Goal: Information Seeking & Learning: Learn about a topic

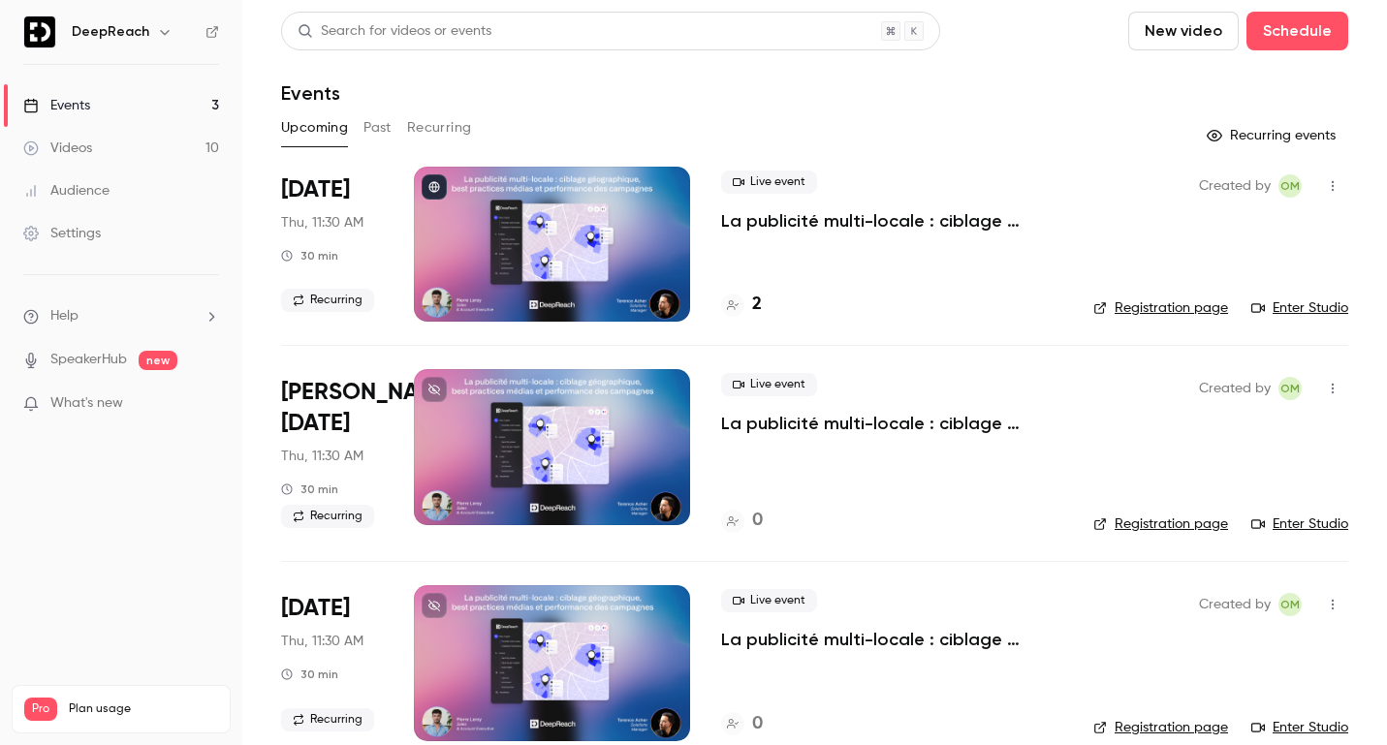
click at [379, 131] on button "Past" at bounding box center [378, 127] width 28 height 31
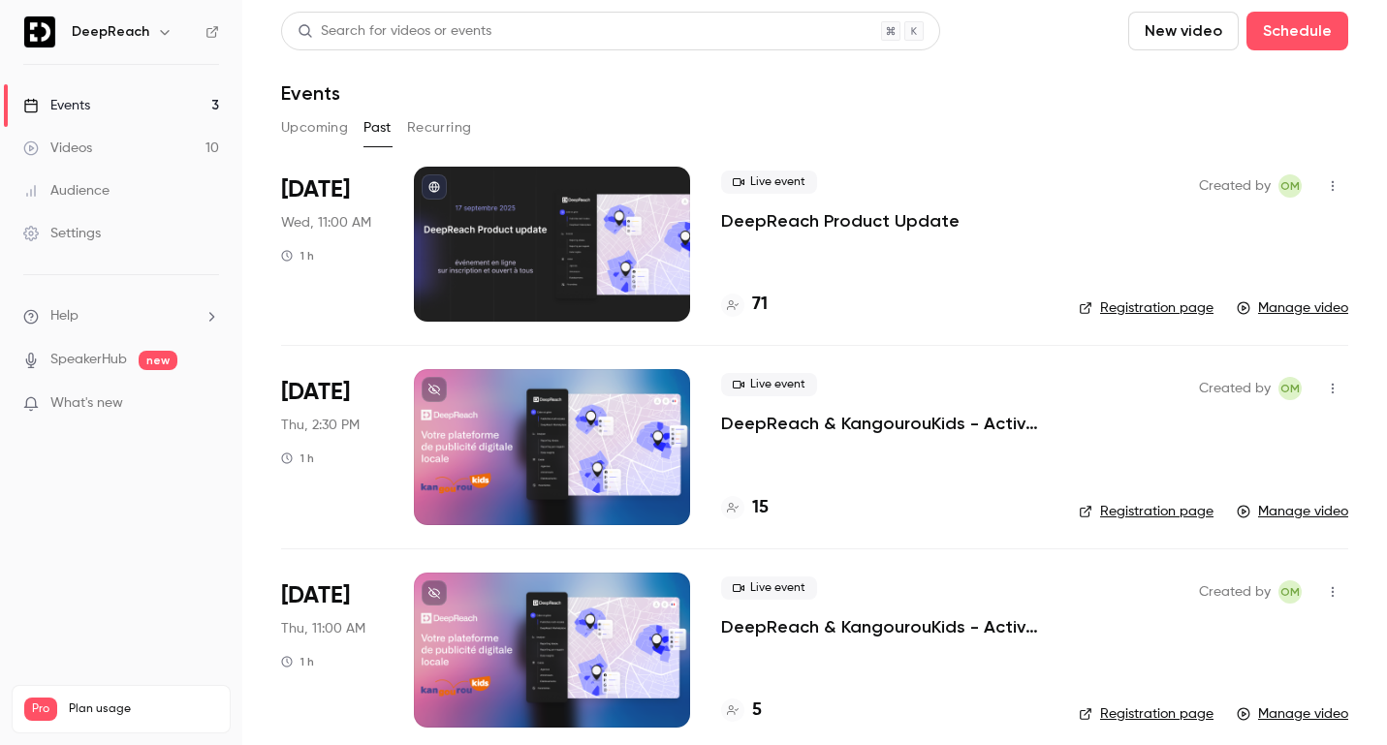
click at [806, 224] on p "DeepReach Product Update" at bounding box center [840, 220] width 238 height 23
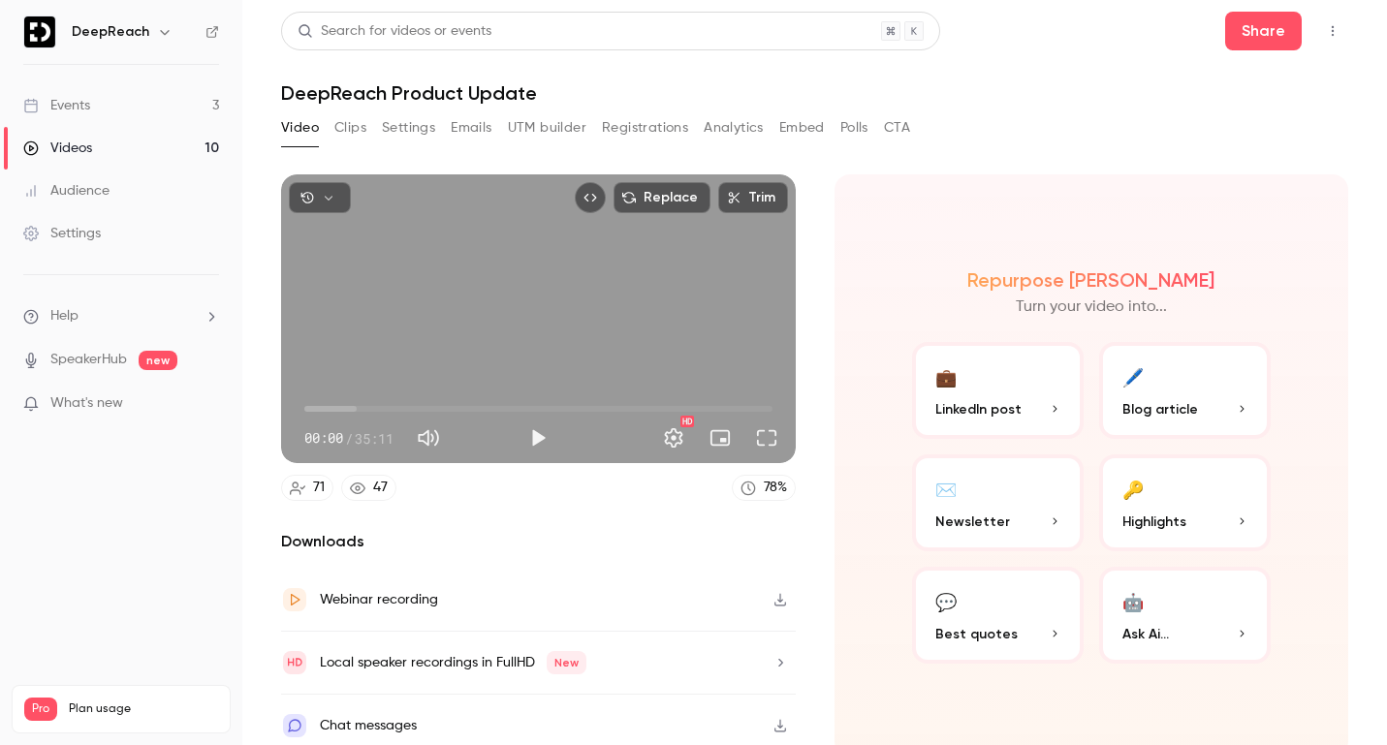
click at [960, 380] on button "💼 LinkedIn post" at bounding box center [998, 390] width 172 height 97
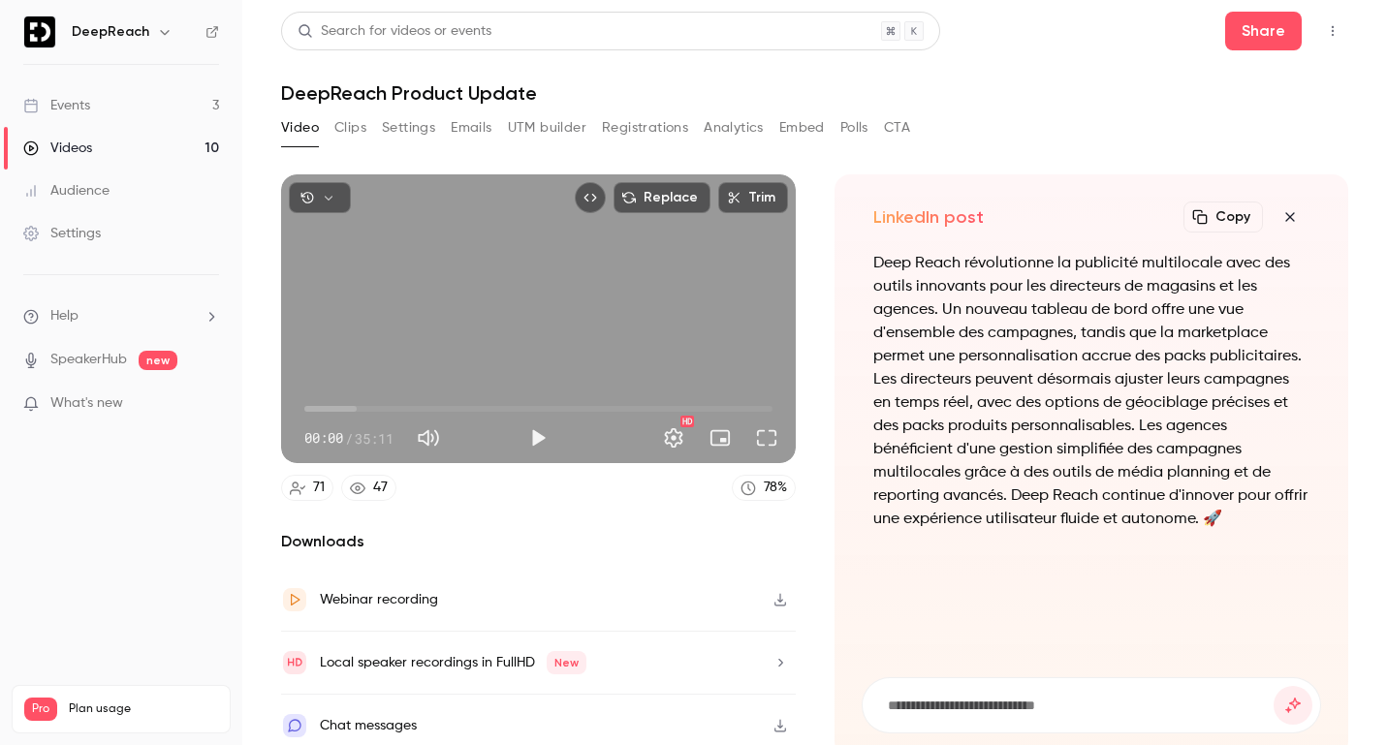
scroll to position [12, 0]
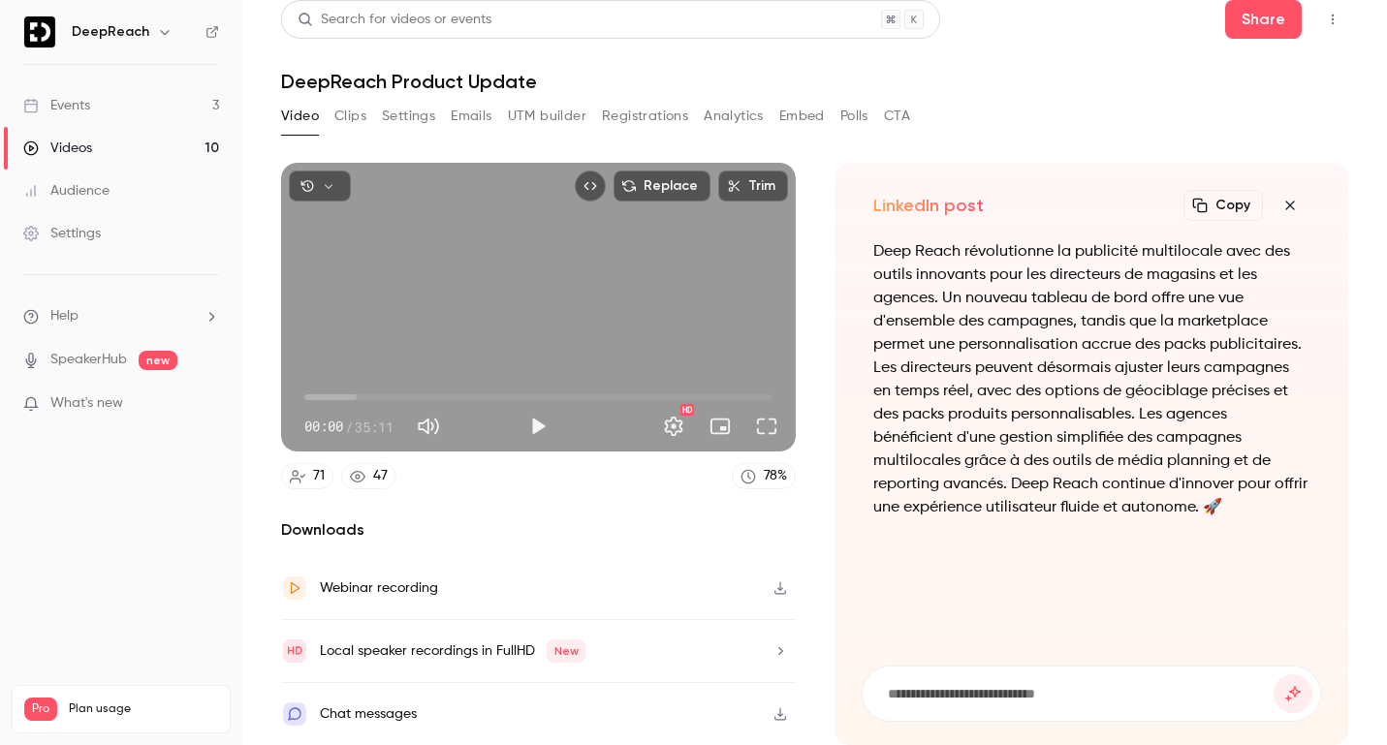
click at [344, 111] on button "Clips" at bounding box center [350, 116] width 32 height 31
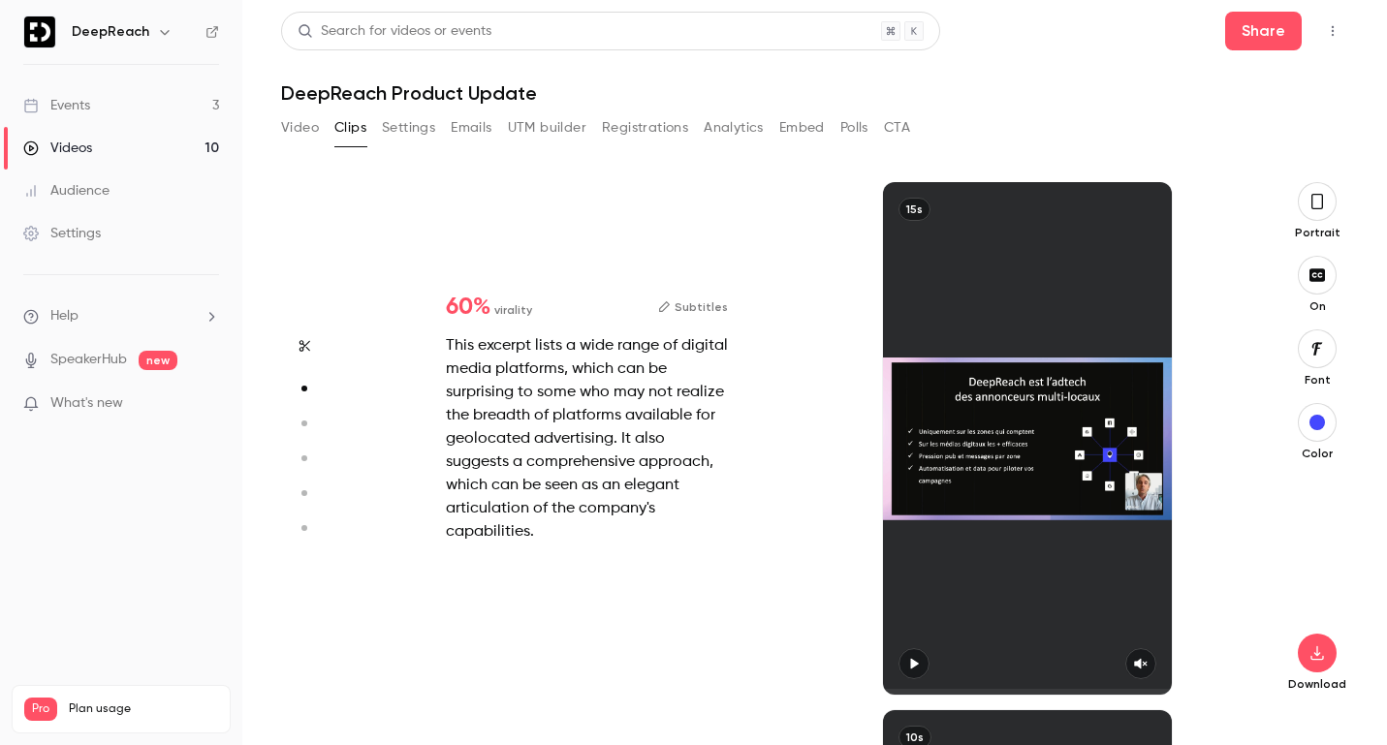
type input "*"
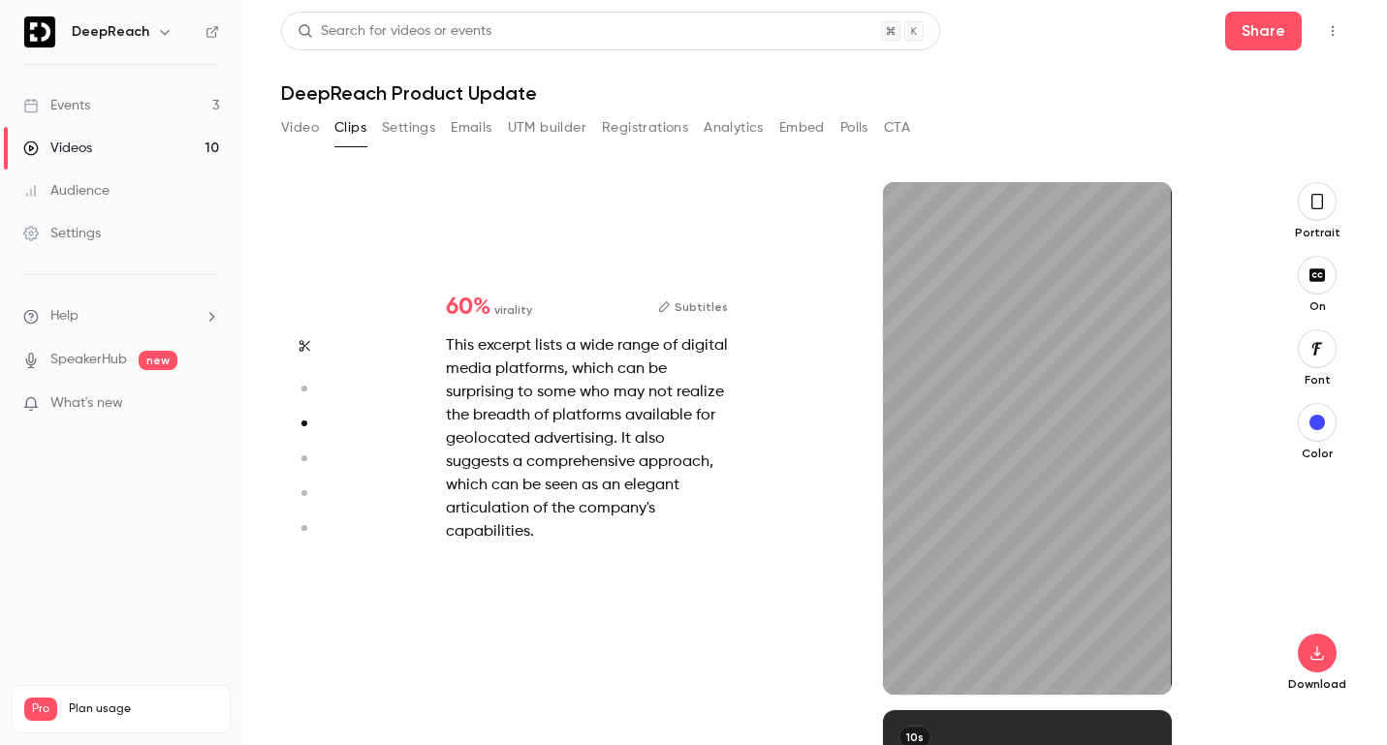
scroll to position [1057, 0]
type input "*"
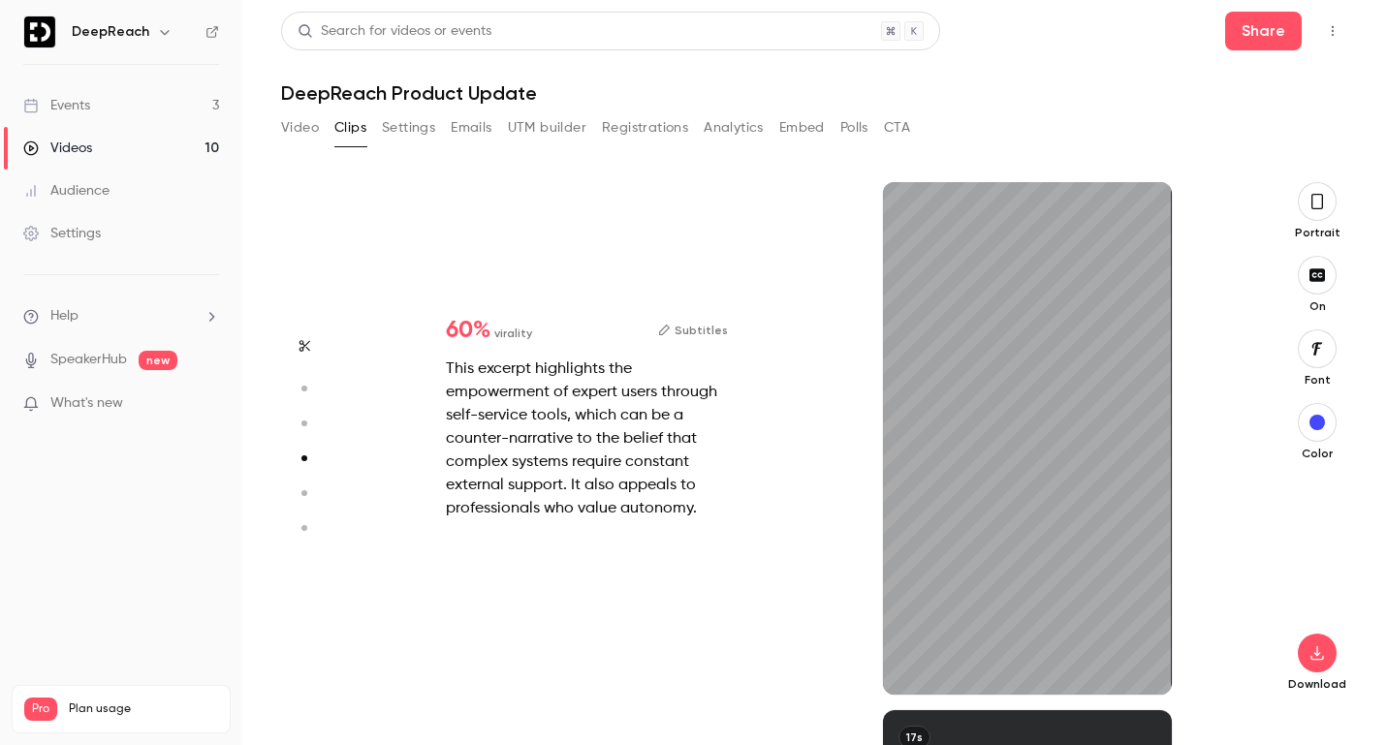
scroll to position [1585, 0]
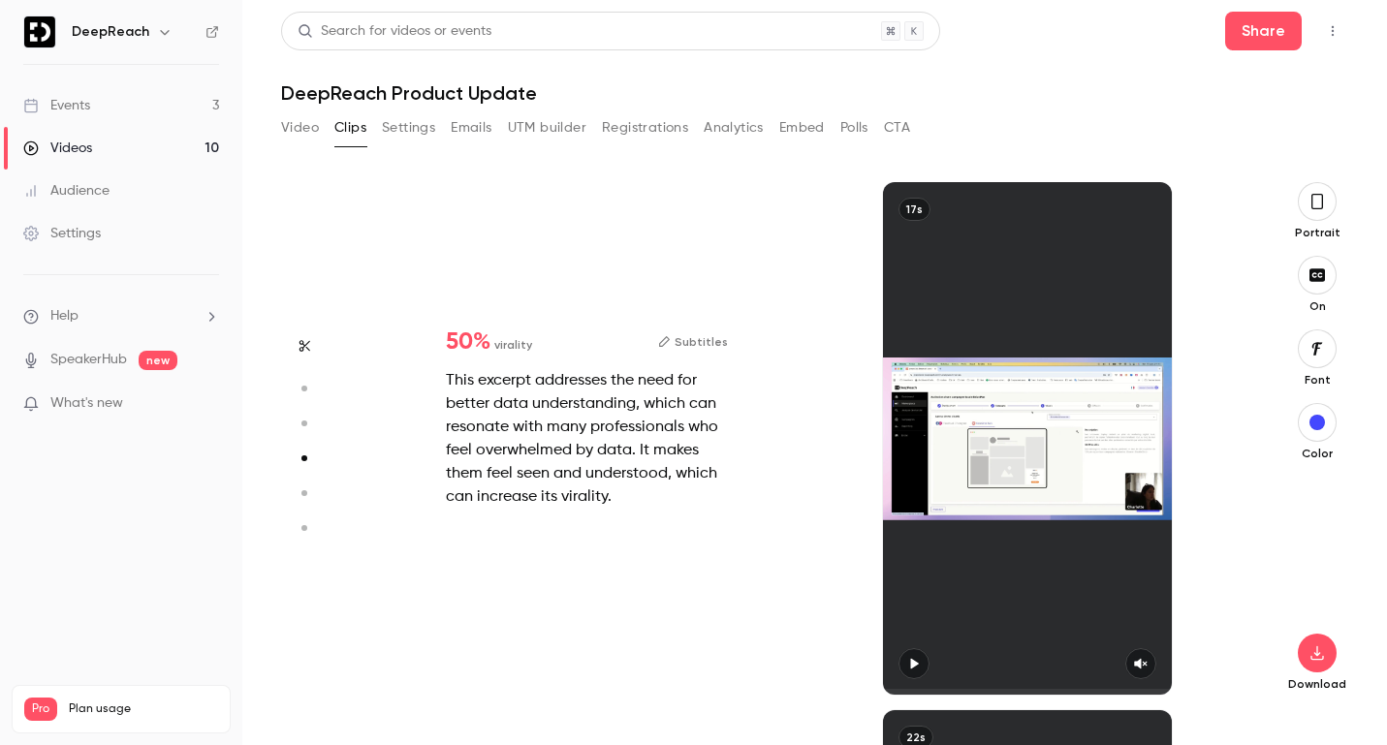
type input "*"
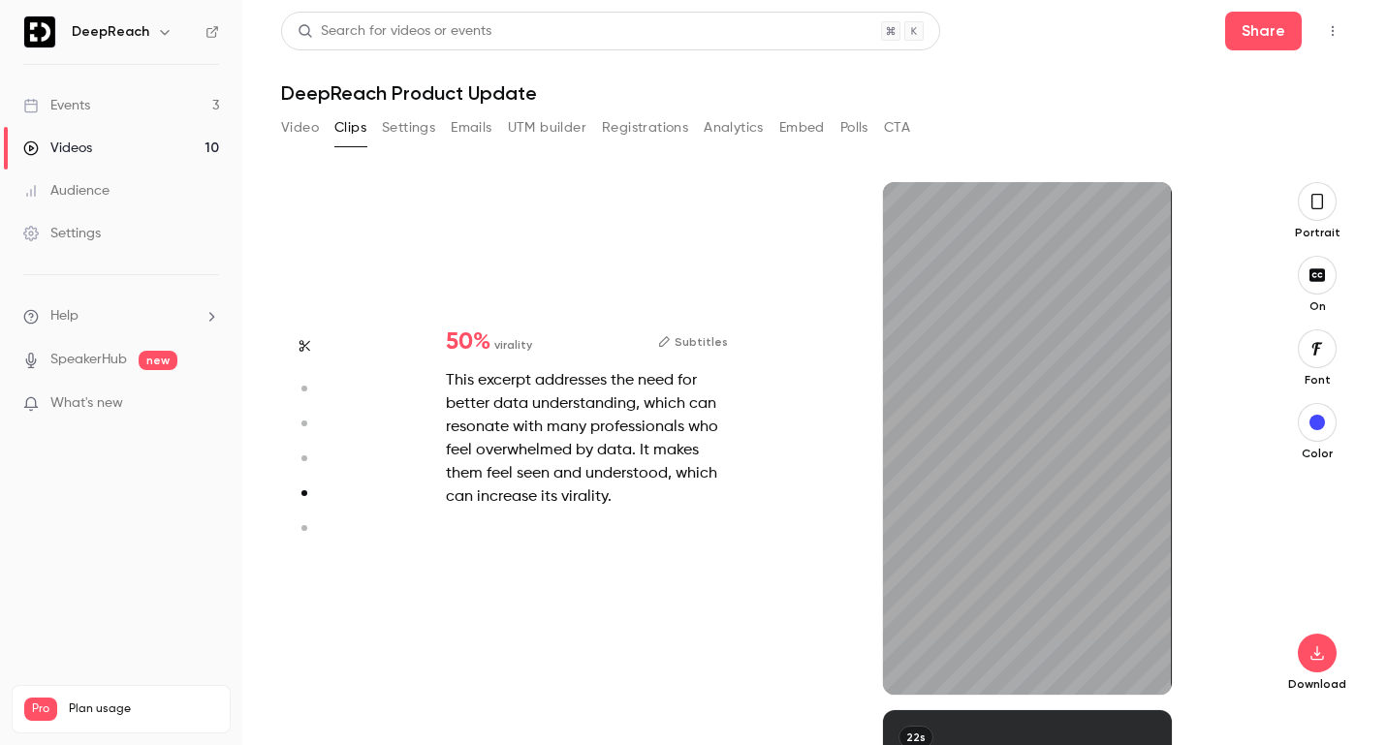
scroll to position [2113, 0]
type input "*"
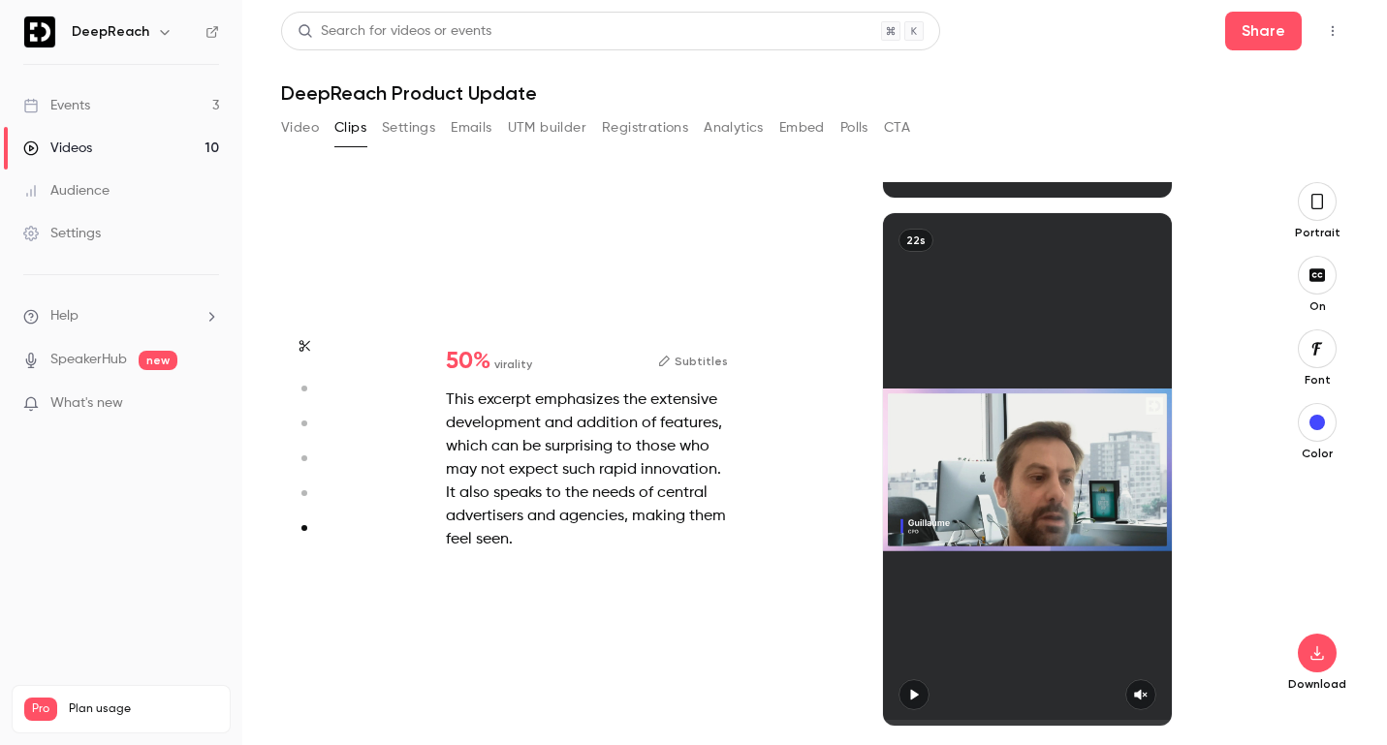
scroll to position [2610, 0]
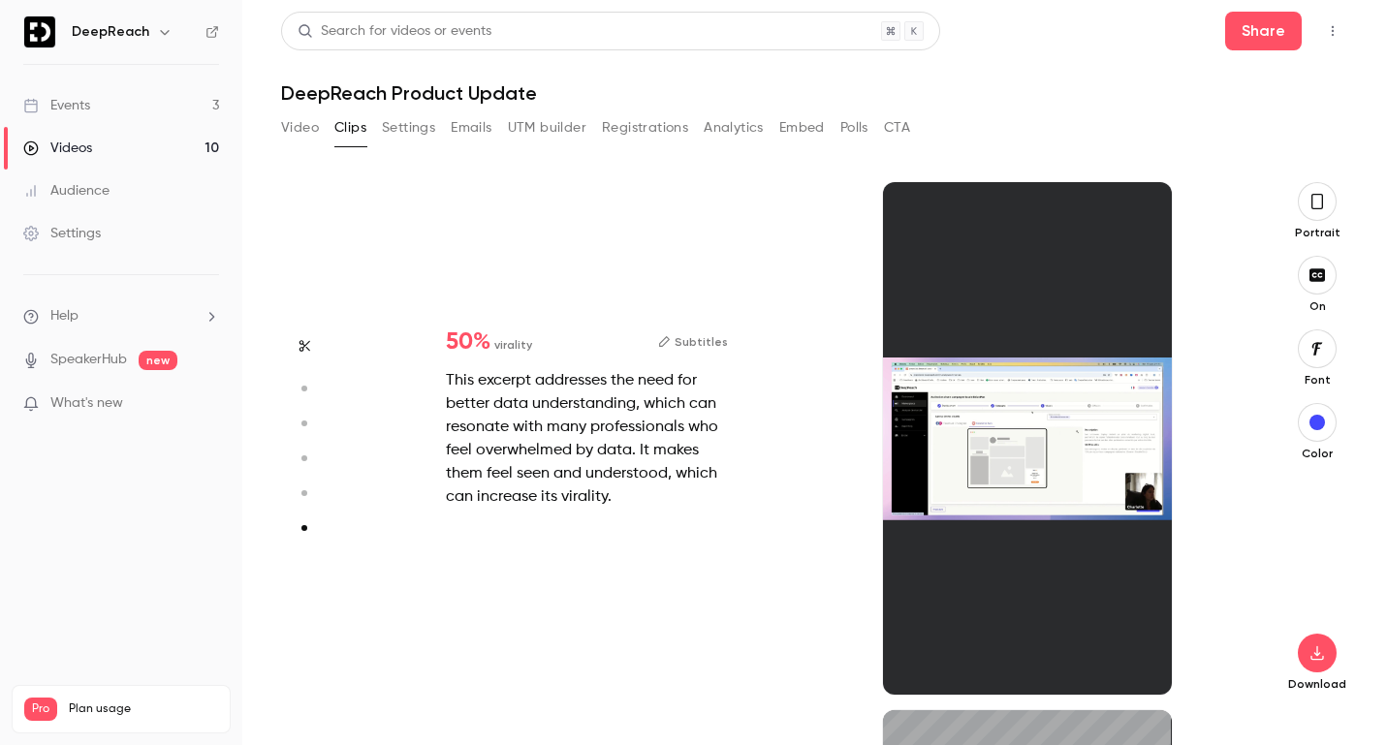
type input "*"
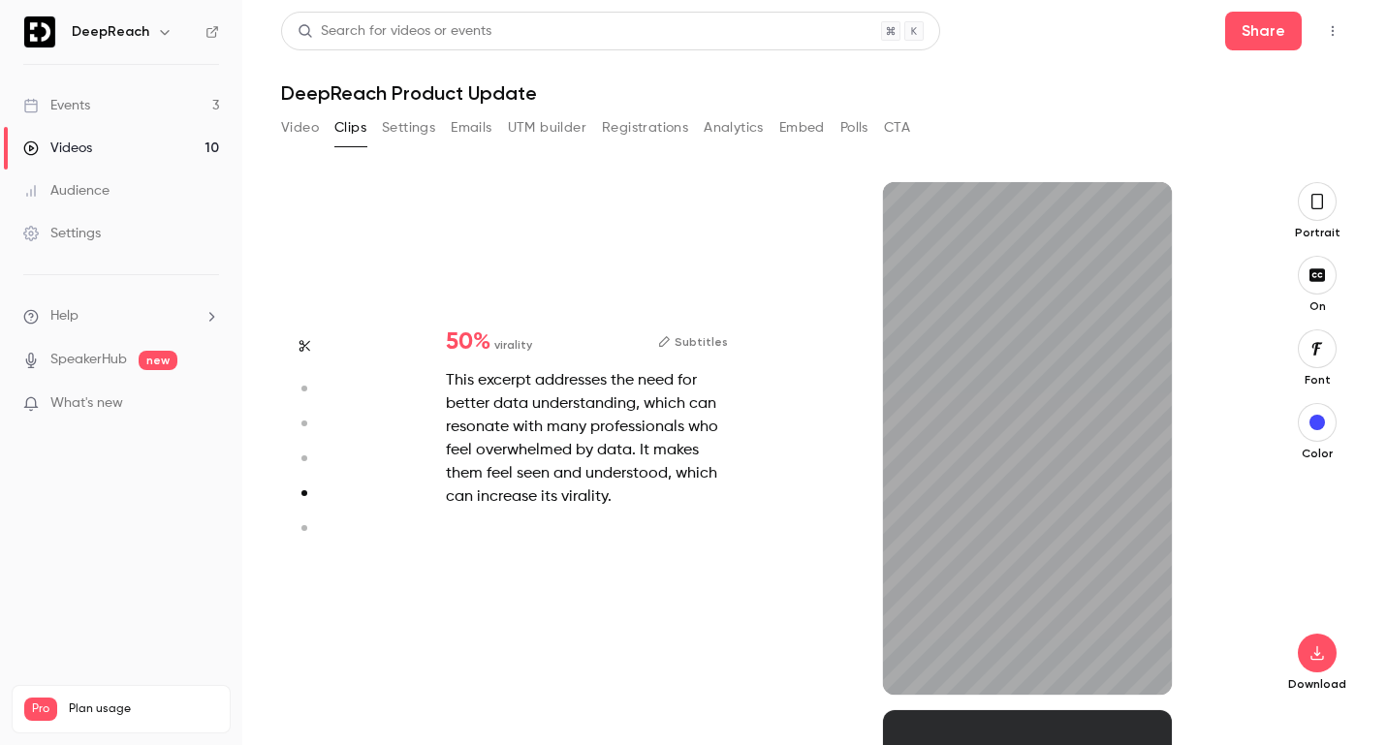
scroll to position [2113, 0]
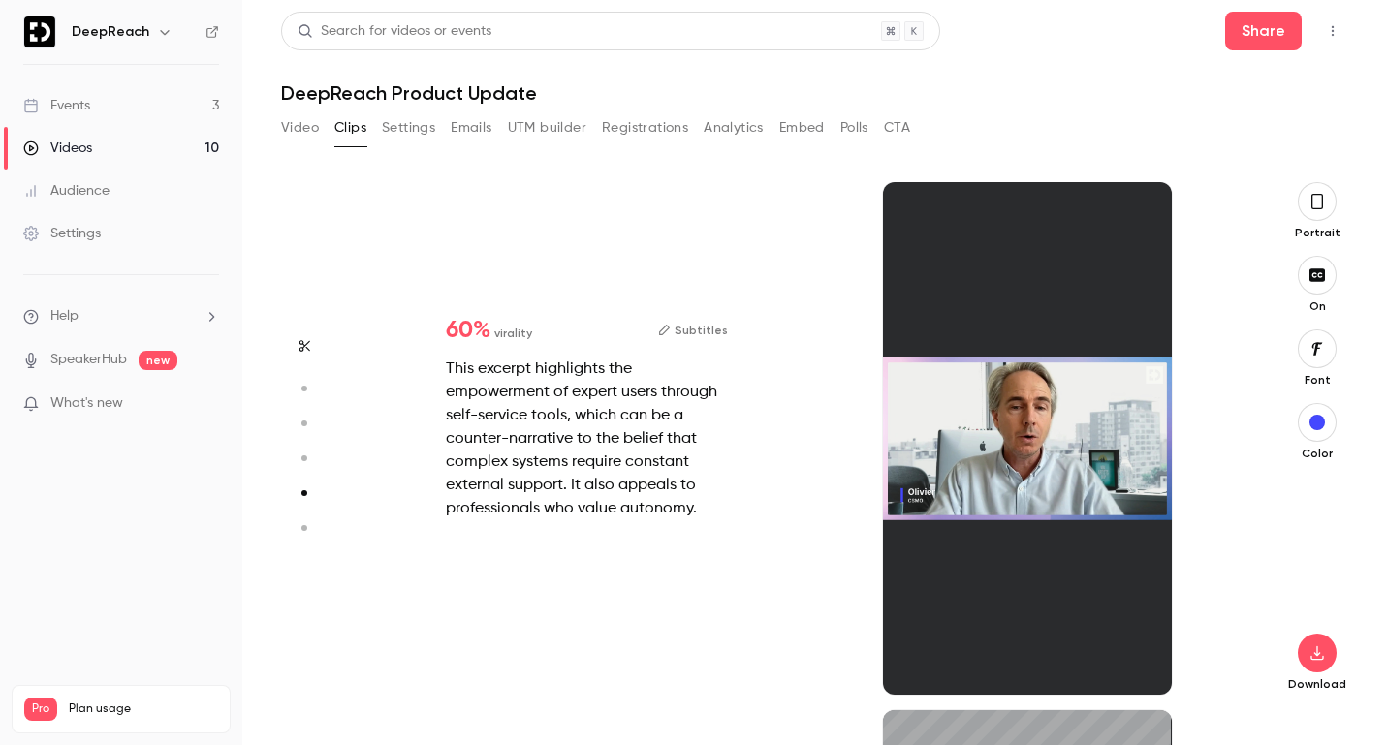
type input "*"
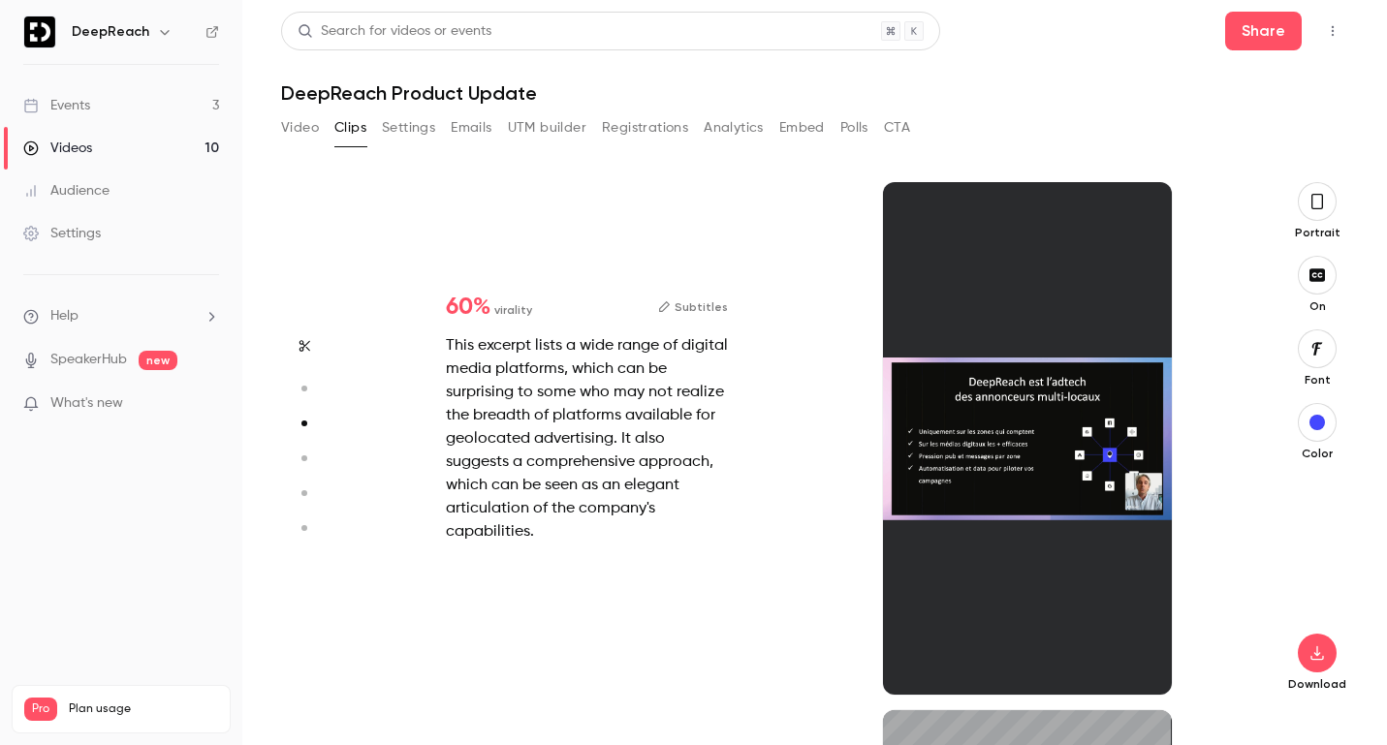
scroll to position [1057, 0]
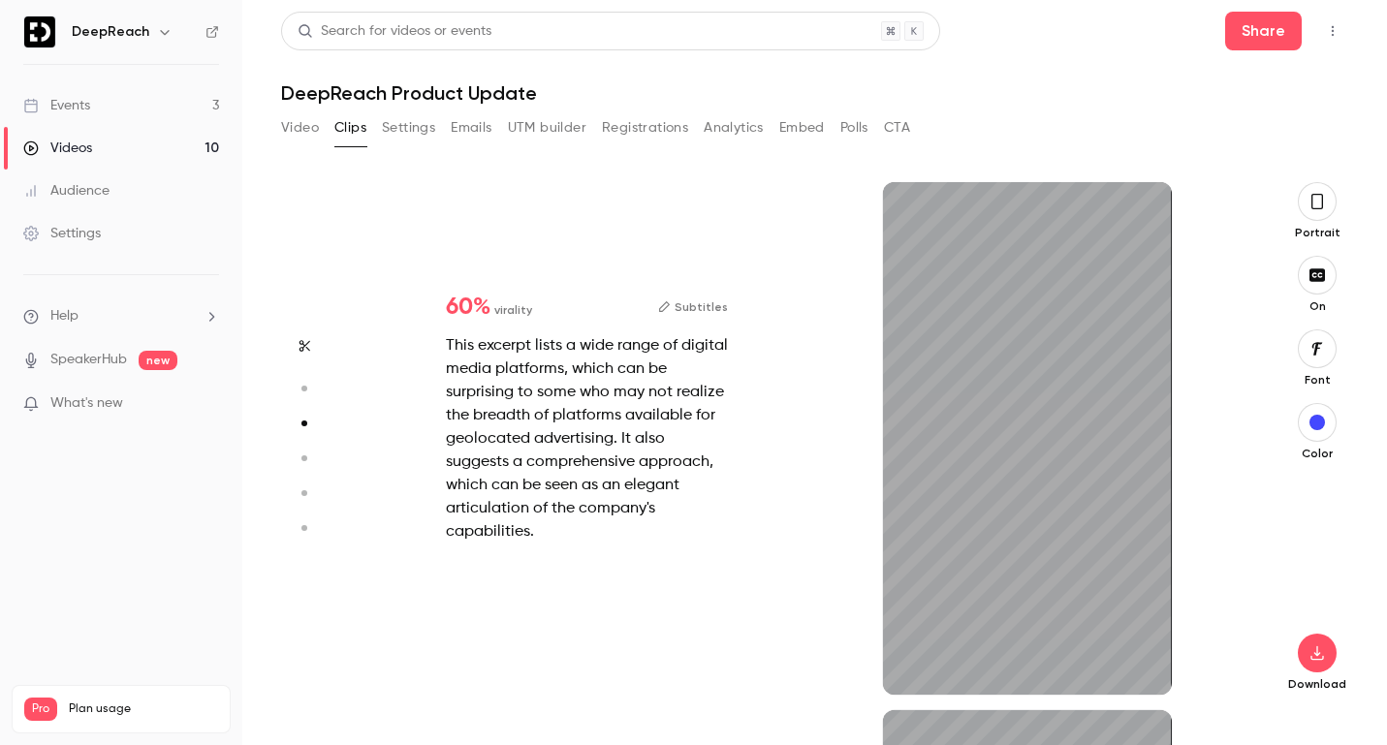
type input "***"
click at [741, 124] on button "Analytics" at bounding box center [734, 127] width 60 height 31
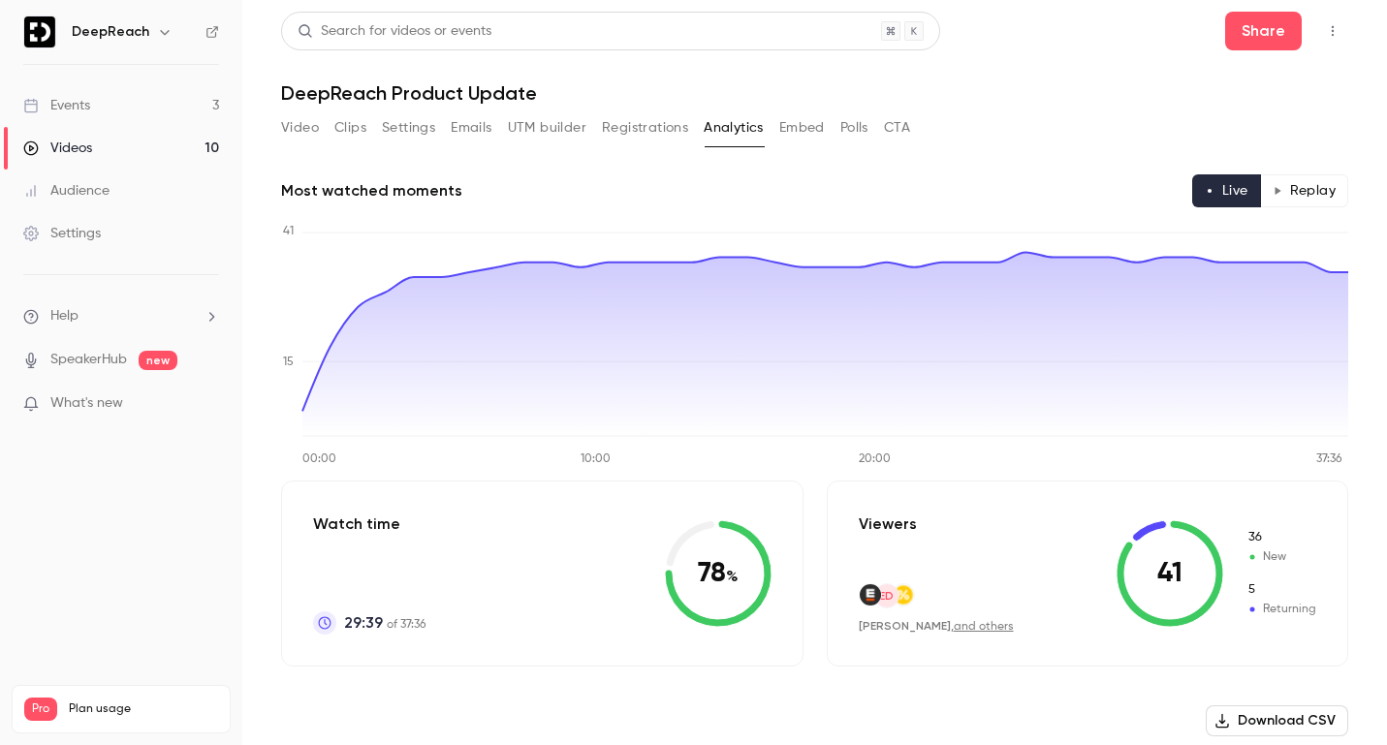
click at [1318, 193] on button "Replay" at bounding box center [1304, 190] width 88 height 33
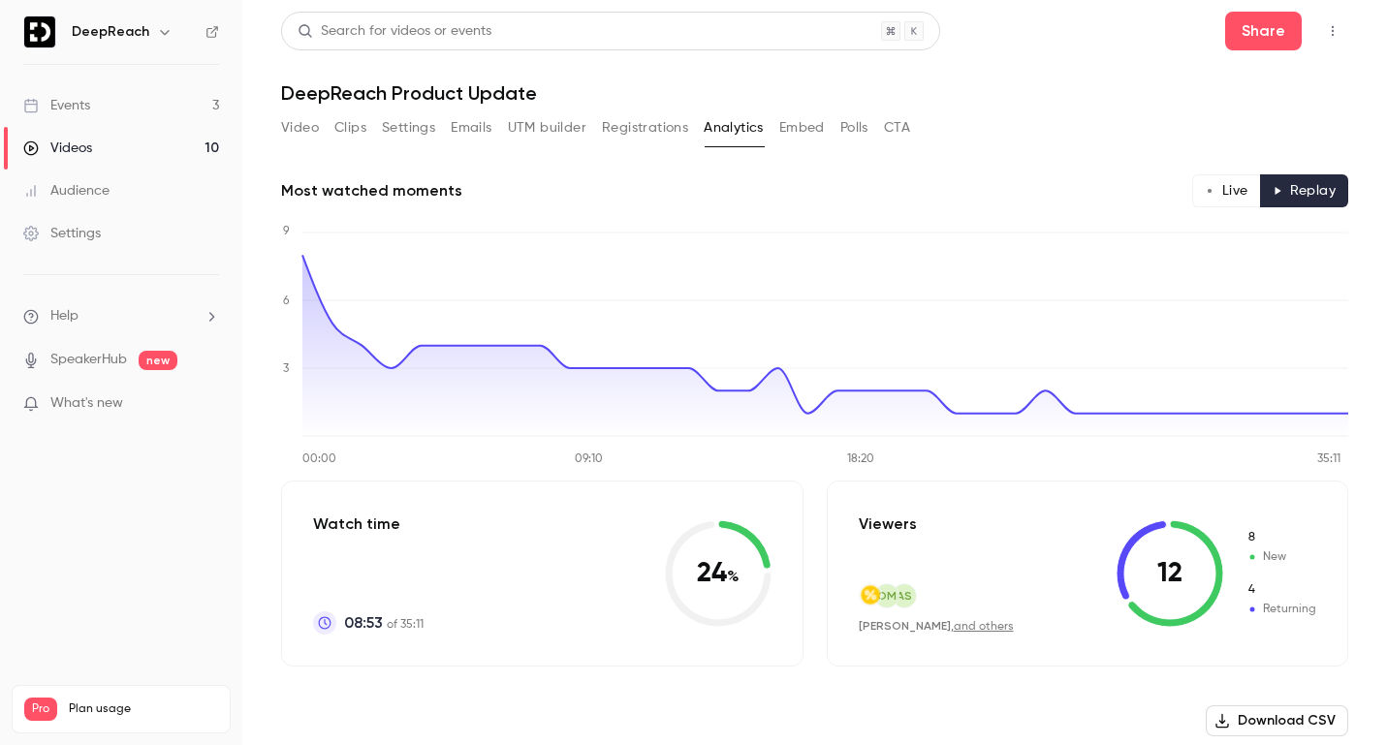
click at [796, 113] on button "Embed" at bounding box center [802, 127] width 46 height 31
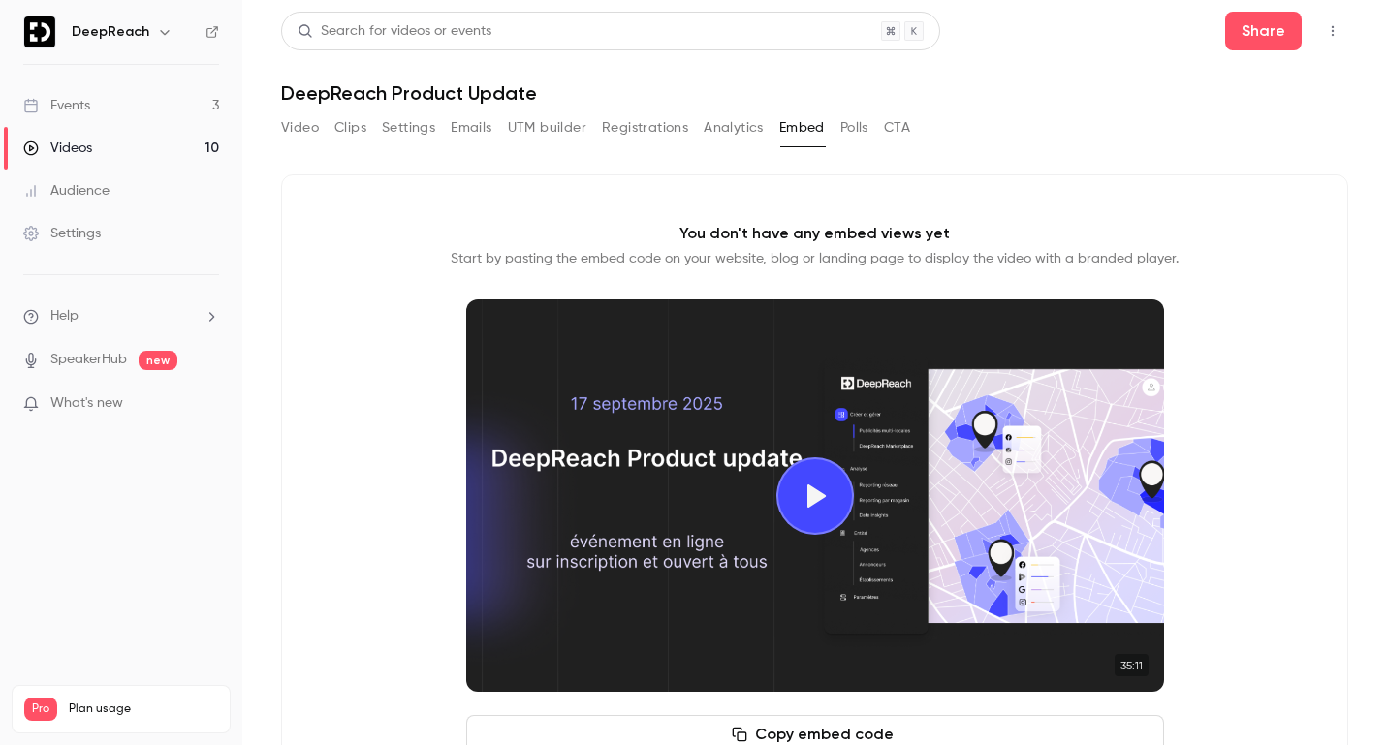
click at [826, 484] on button "Play video" at bounding box center [815, 497] width 78 height 78
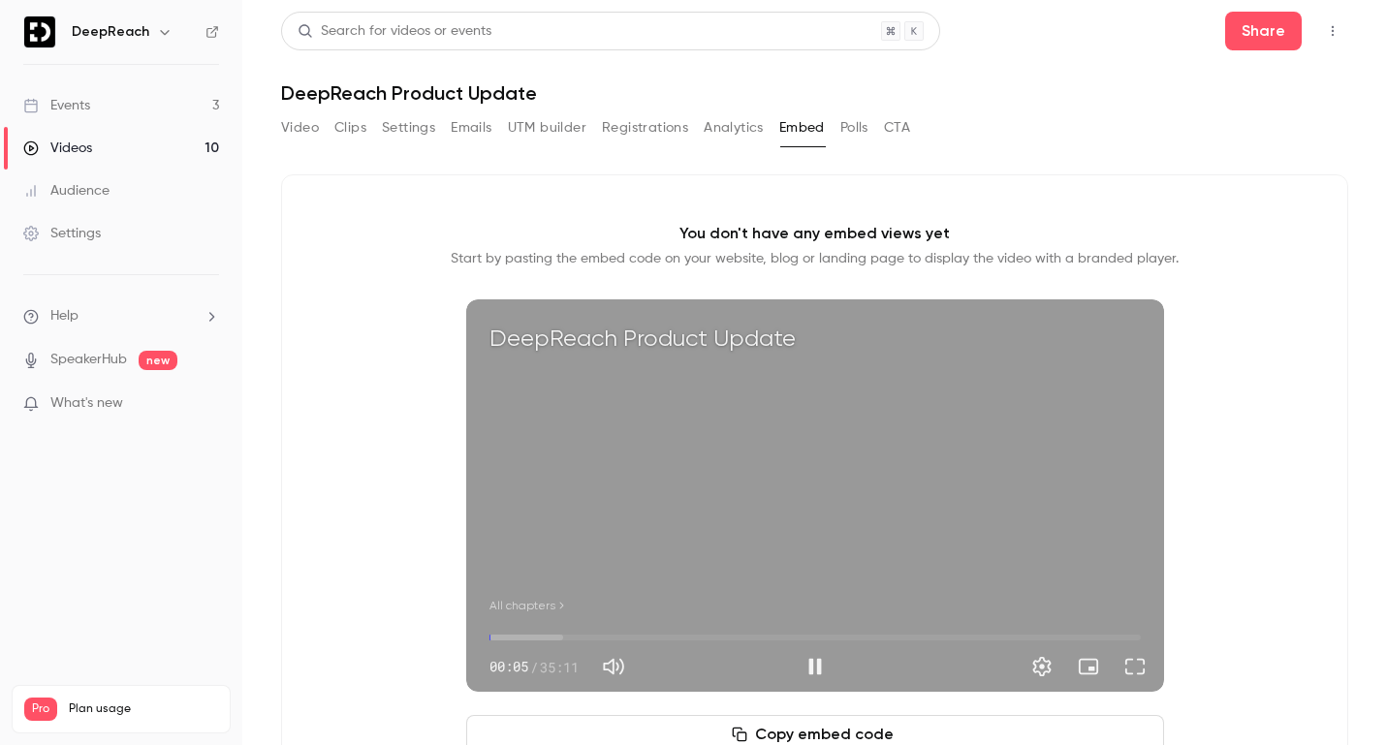
click at [504, 636] on span "00:05" at bounding box center [815, 637] width 651 height 31
click at [522, 636] on span "00:48" at bounding box center [815, 637] width 651 height 31
click at [551, 635] on span "03:19" at bounding box center [815, 637] width 651 height 31
click at [569, 635] on span "03:19" at bounding box center [815, 637] width 651 height 31
click at [585, 635] on span "04:19" at bounding box center [815, 637] width 651 height 31
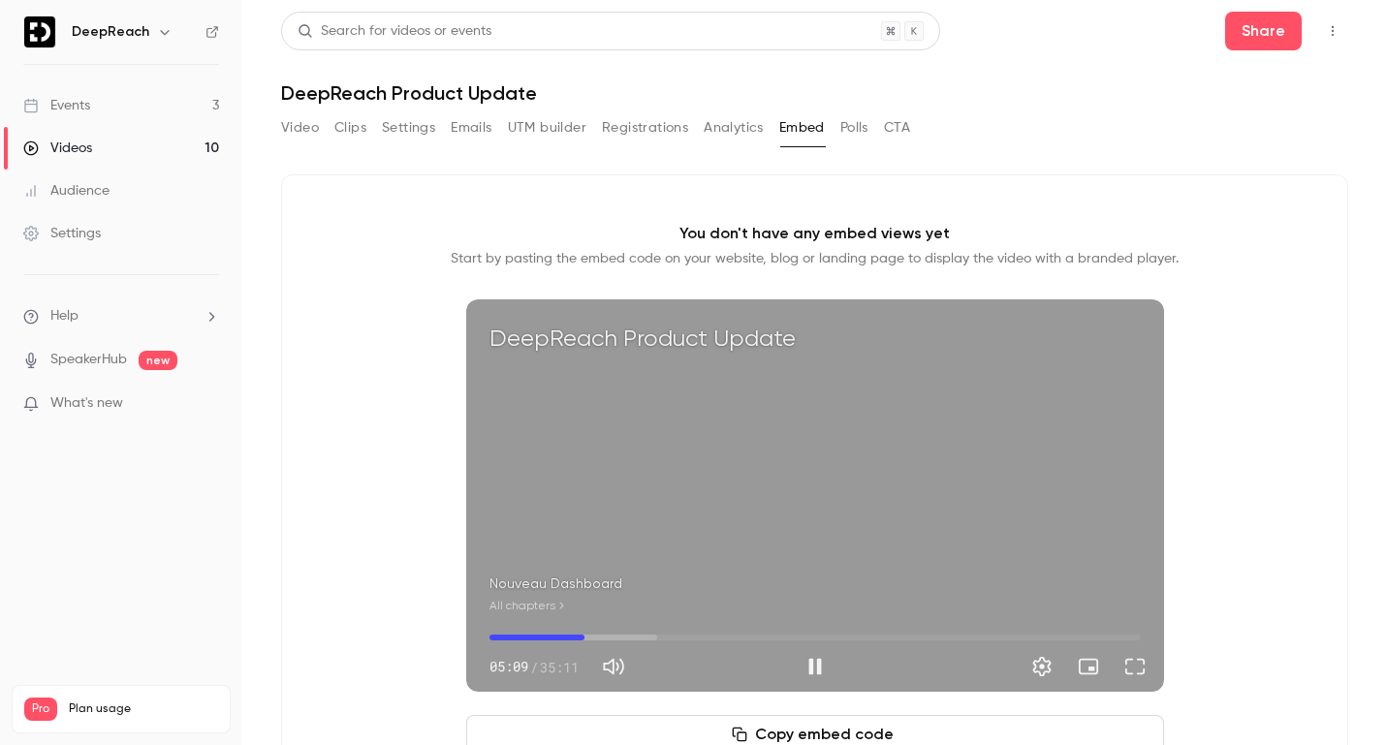
click at [616, 633] on span "05:09" at bounding box center [815, 637] width 651 height 31
click at [639, 630] on span "06:50" at bounding box center [815, 637] width 651 height 31
click at [665, 629] on span "08:05" at bounding box center [815, 637] width 651 height 31
click at [699, 630] on span "09:30" at bounding box center [815, 637] width 651 height 31
click at [722, 630] on span "11:20" at bounding box center [815, 637] width 651 height 31
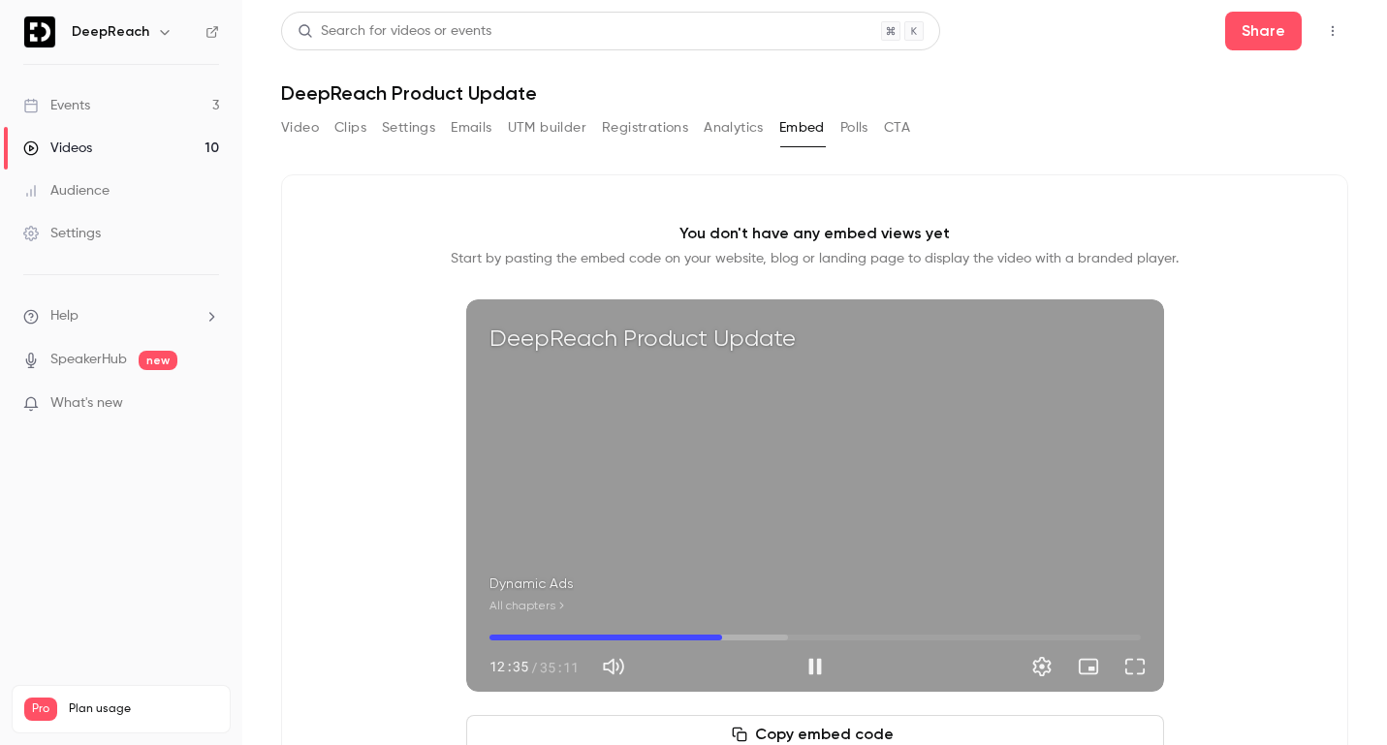
click at [750, 630] on span "12:35" at bounding box center [815, 637] width 651 height 31
click at [560, 635] on span "14:07" at bounding box center [815, 637] width 651 height 31
click at [859, 634] on span "03:55" at bounding box center [815, 637] width 651 height 31
click at [909, 633] on span "19:58" at bounding box center [815, 637] width 651 height 31
click at [979, 628] on span "22:42" at bounding box center [815, 637] width 651 height 31
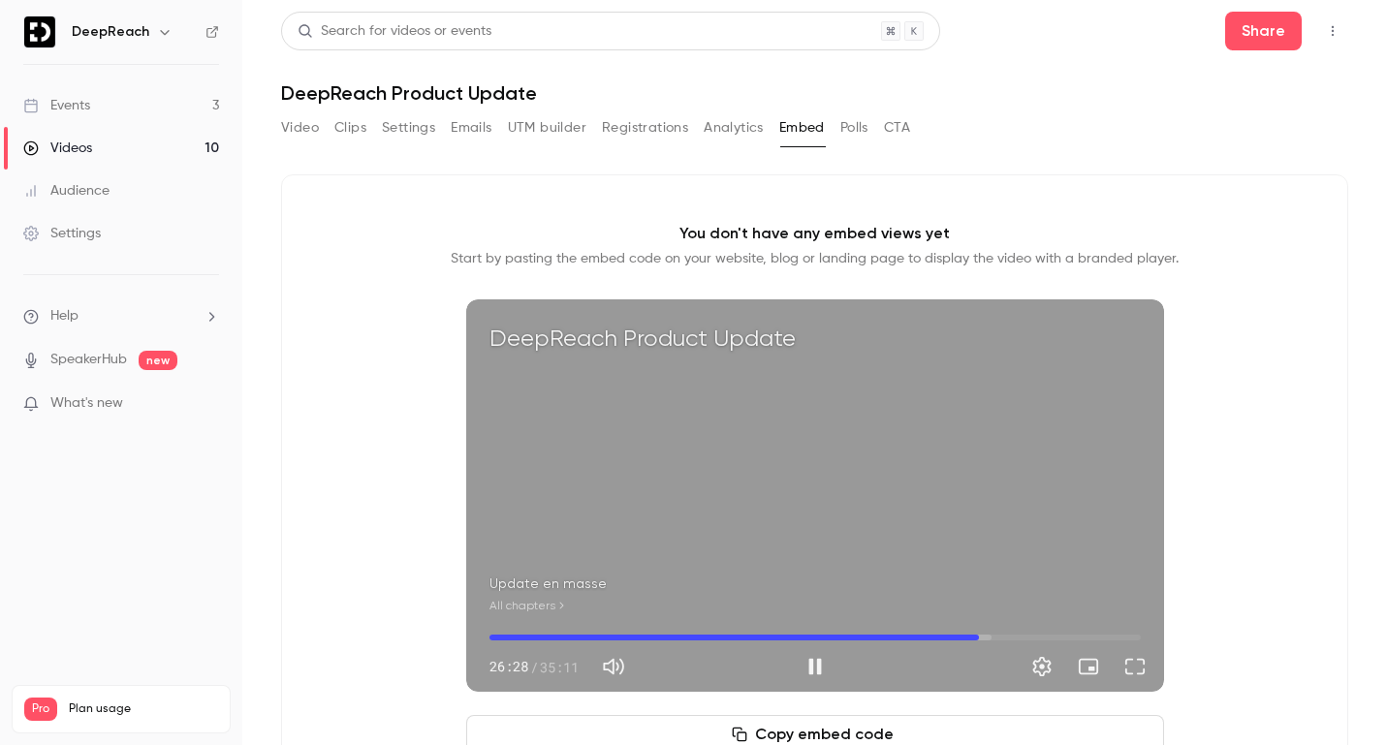
click at [1014, 638] on span "26:28" at bounding box center [815, 637] width 651 height 31
click at [1049, 633] on span "28:21" at bounding box center [815, 637] width 651 height 31
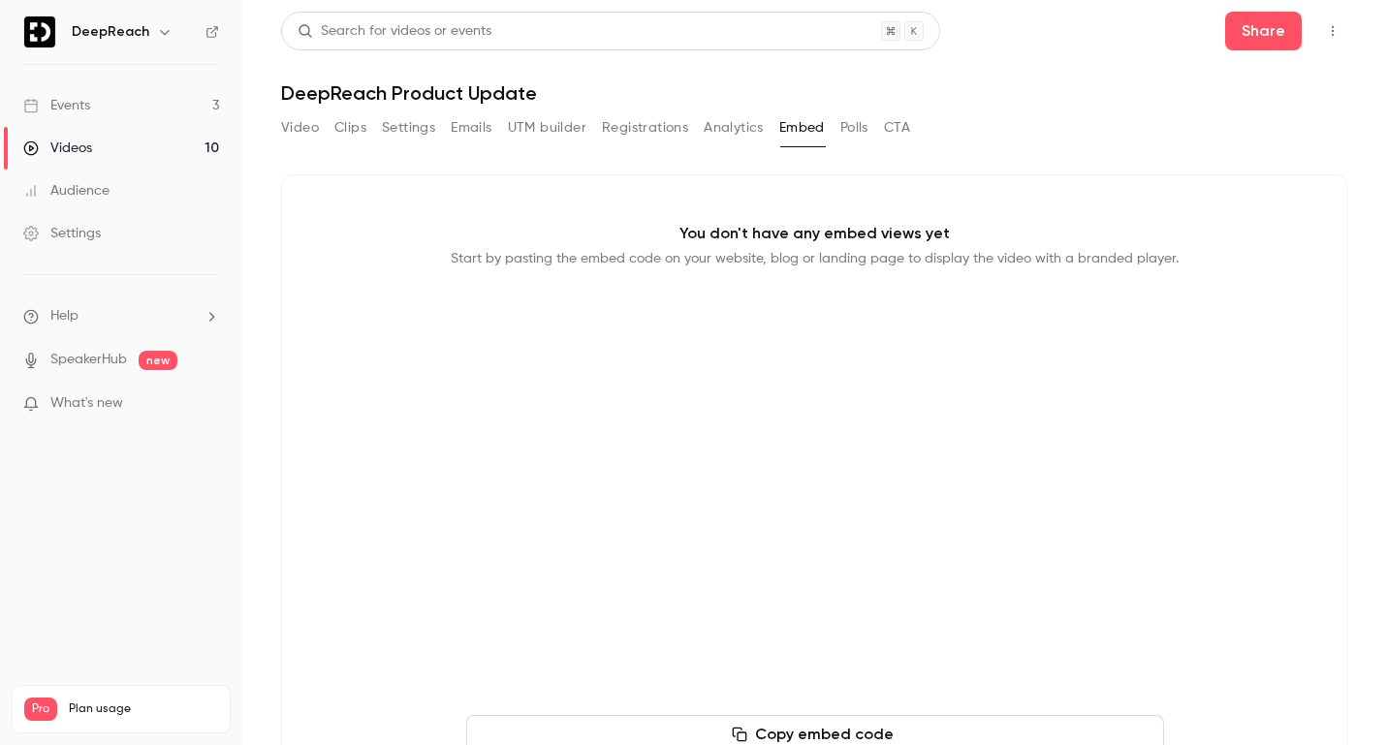
type input "******"
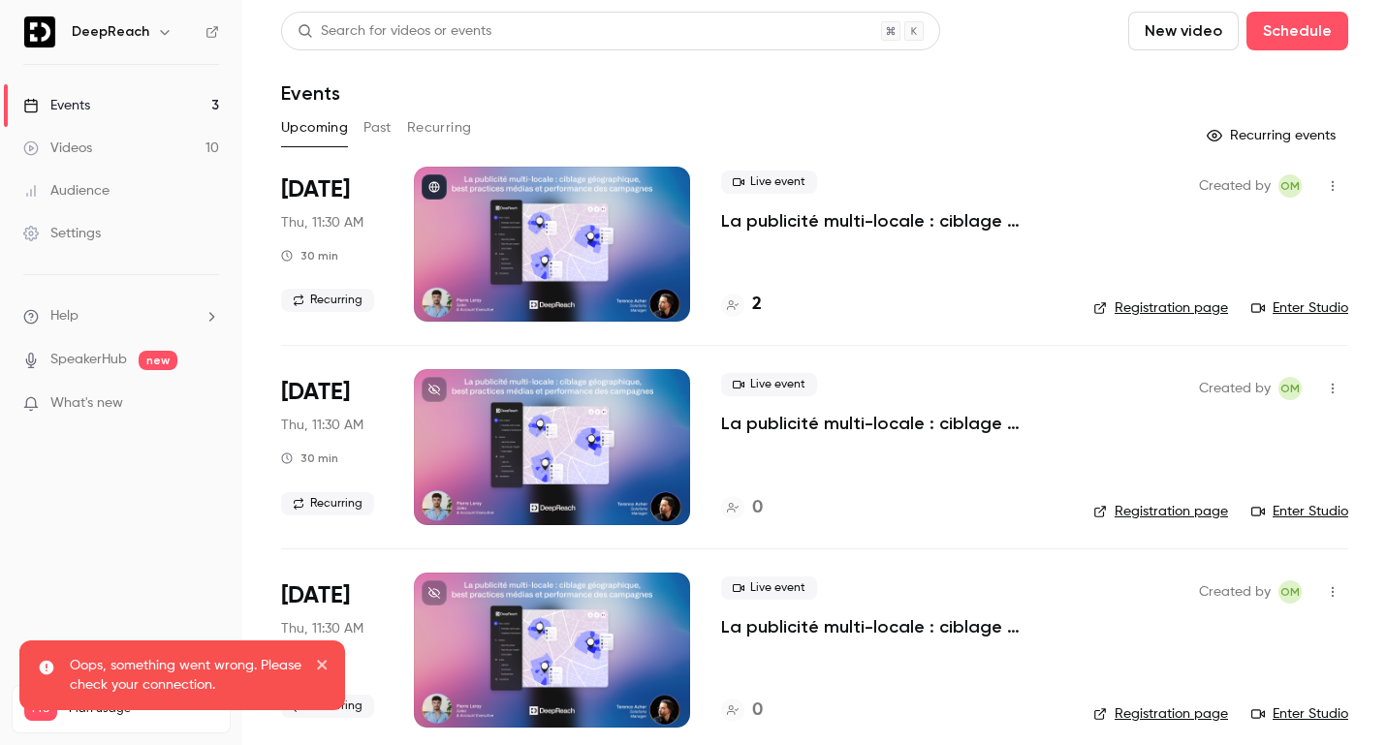
click at [375, 135] on button "Past" at bounding box center [378, 127] width 28 height 31
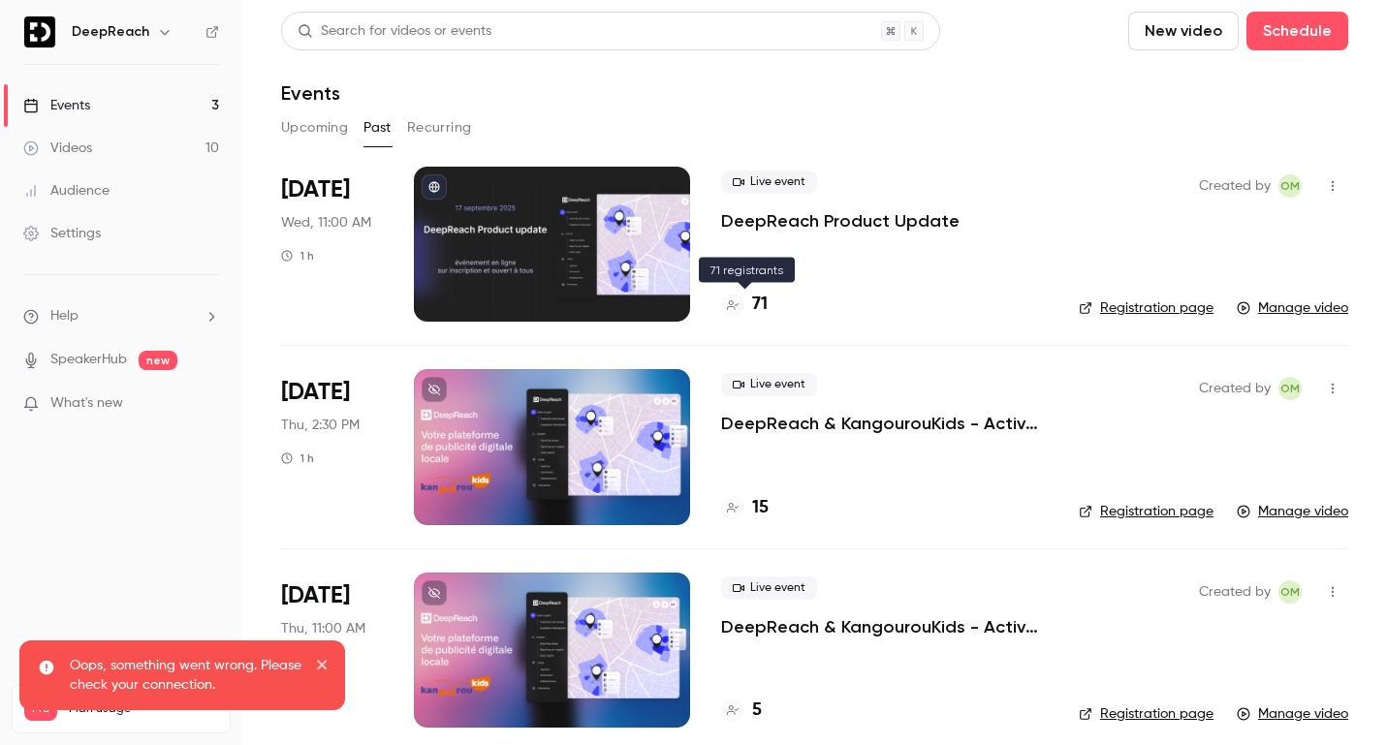
click at [763, 309] on h4 "71" at bounding box center [760, 305] width 16 height 26
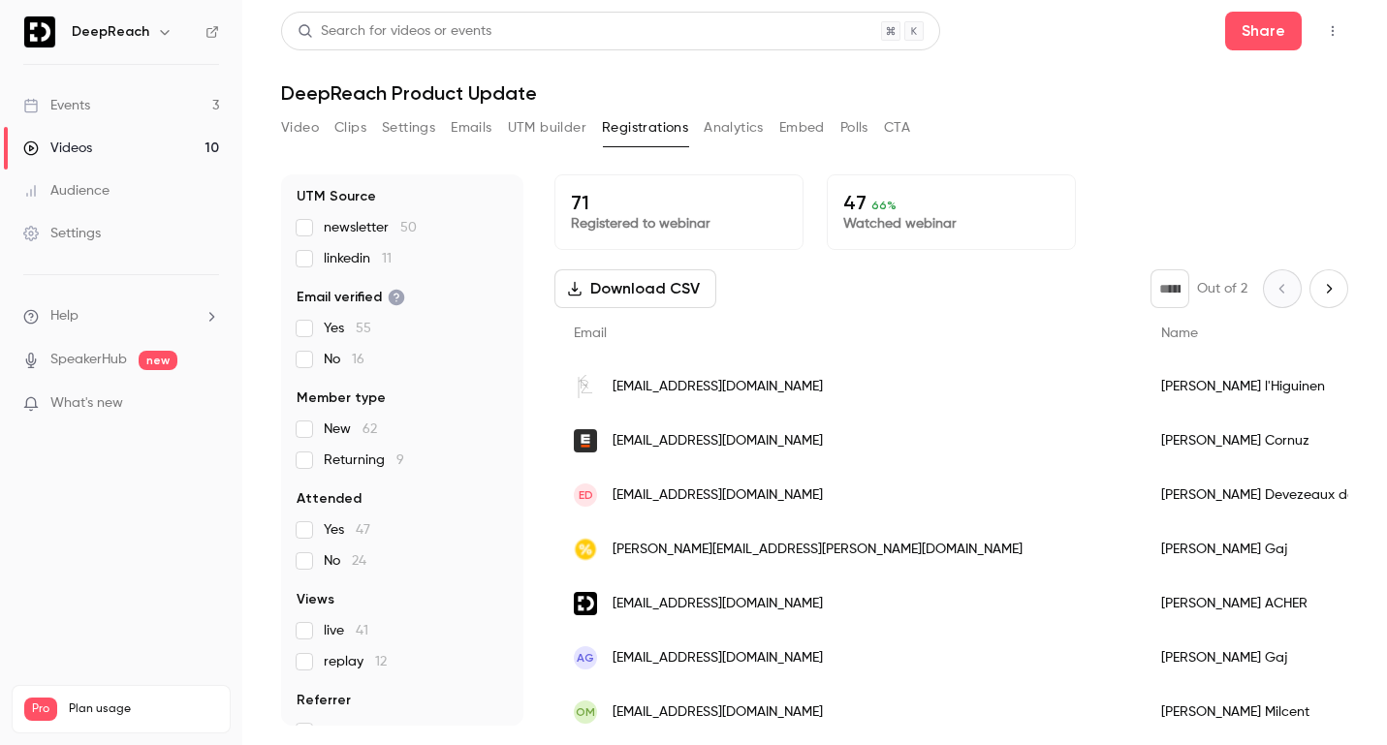
scroll to position [142, 0]
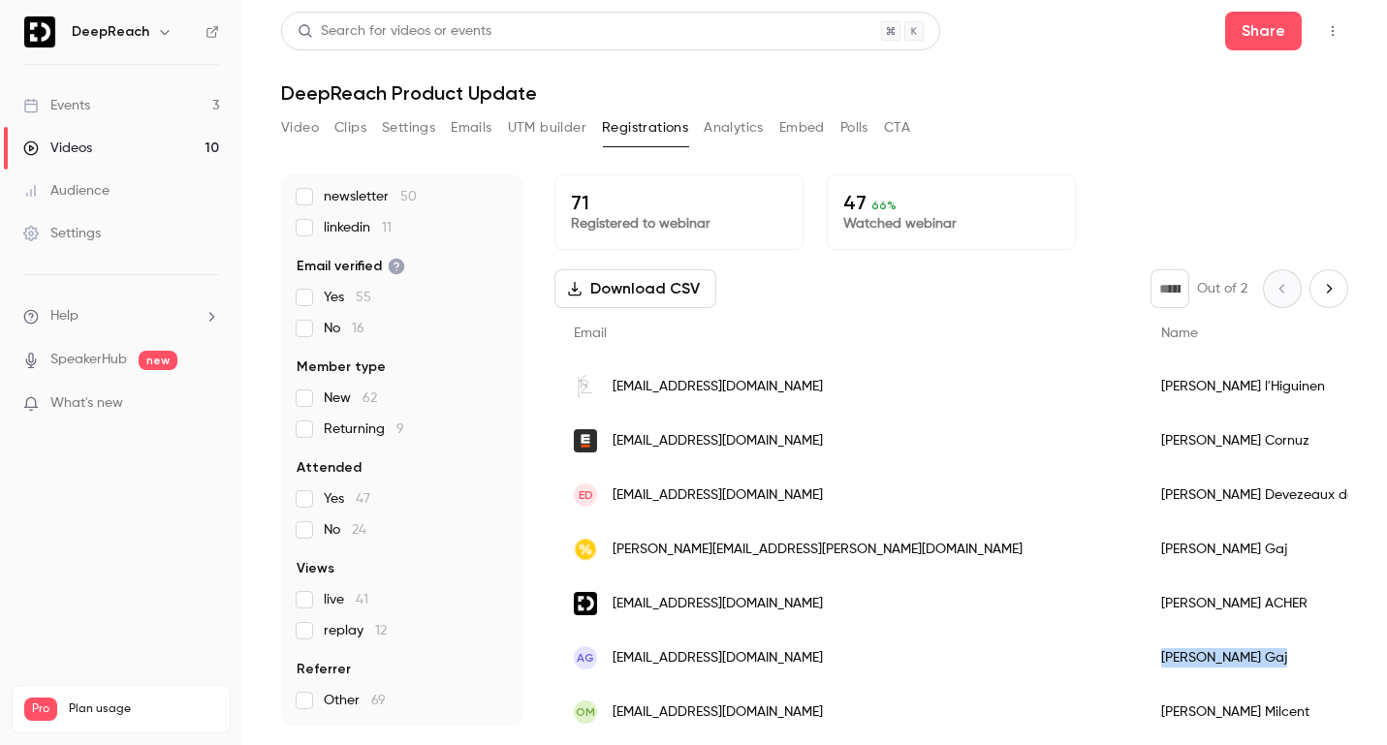
drag, startPoint x: 1054, startPoint y: 667, endPoint x: 949, endPoint y: 660, distance: 104.9
click at [1142, 660] on div "[PERSON_NAME]" at bounding box center [1296, 658] width 309 height 54
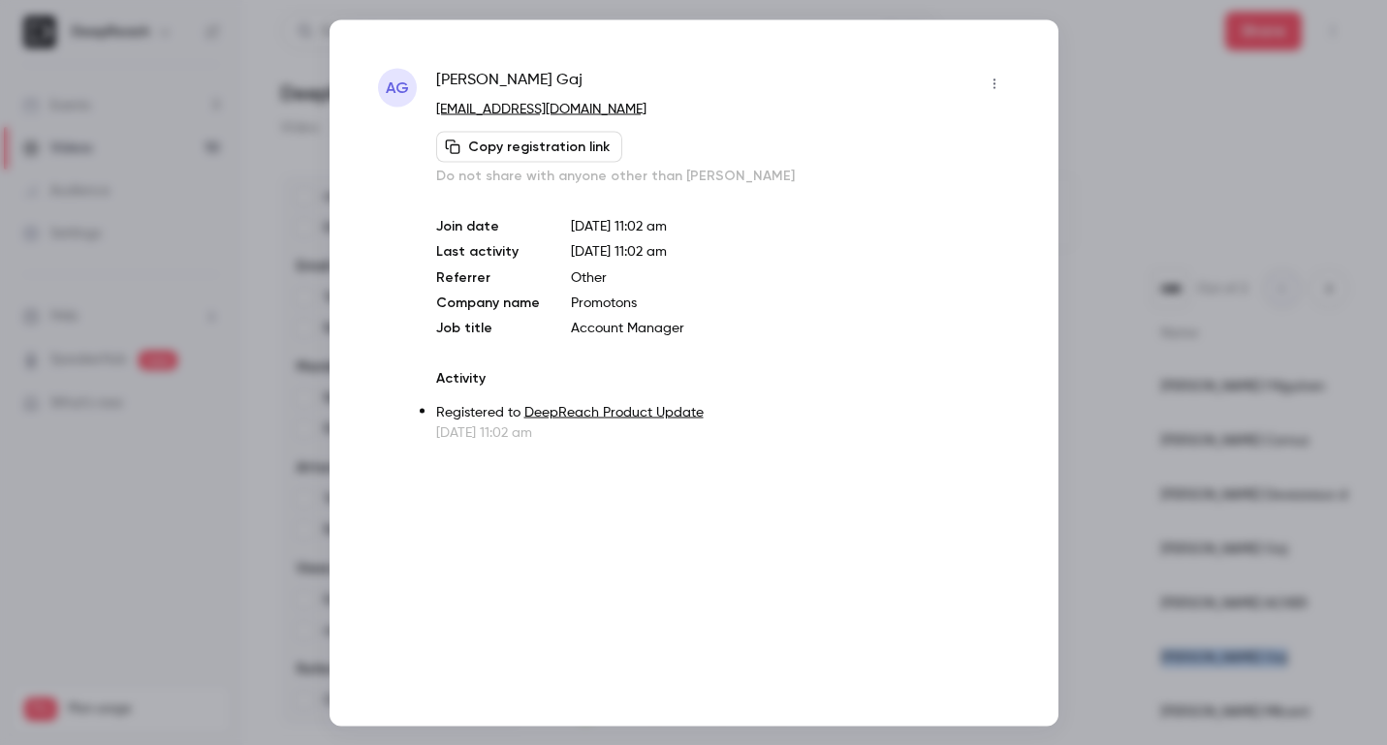
copy div "[PERSON_NAME]"
